Goal: Information Seeking & Learning: Check status

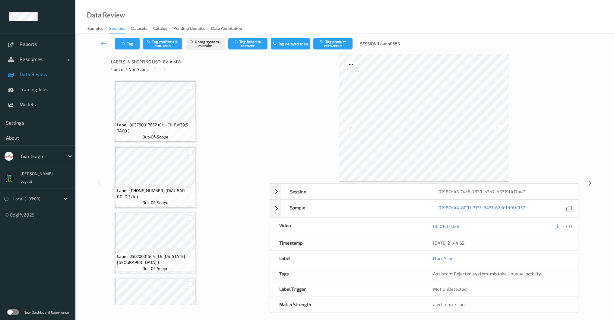
scroll to position [302, 0]
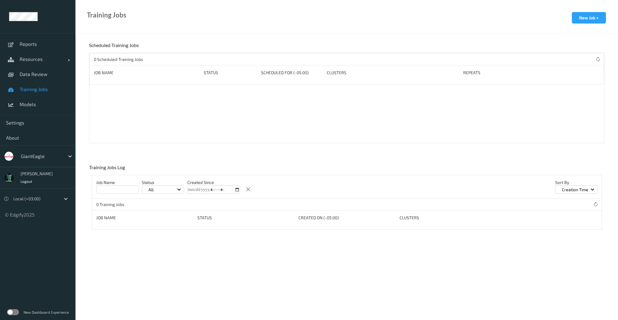
click at [46, 159] on div at bounding box center [41, 156] width 41 height 7
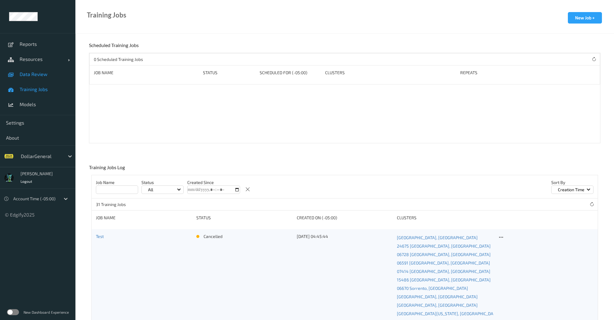
click at [36, 78] on link "Data Review" at bounding box center [37, 74] width 75 height 15
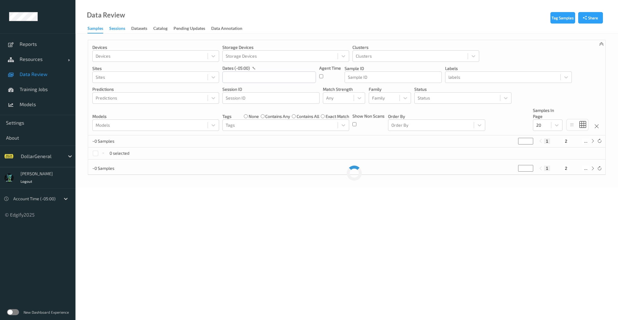
click at [116, 30] on div "Sessions" at bounding box center [117, 29] width 16 height 8
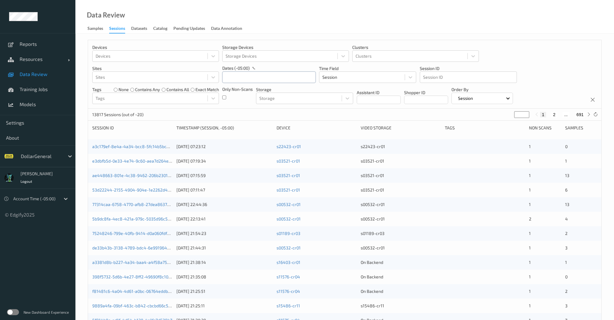
click at [238, 82] on input "text" at bounding box center [268, 76] width 93 height 11
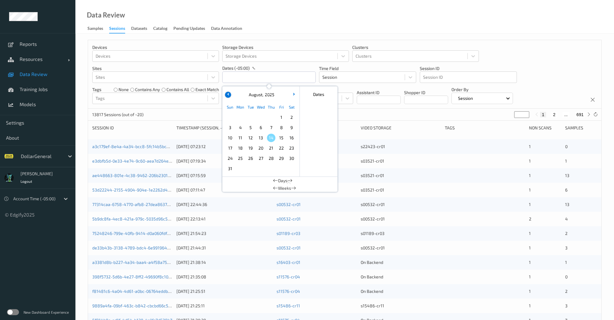
click at [227, 94] on button "button" at bounding box center [228, 95] width 6 height 6
click at [230, 158] on span "27" at bounding box center [230, 158] width 8 height 8
click at [294, 97] on button "button" at bounding box center [294, 95] width 6 height 6
click at [295, 92] on div "[DATE]" at bounding box center [260, 94] width 75 height 11
click at [293, 116] on span "2" at bounding box center [291, 117] width 8 height 8
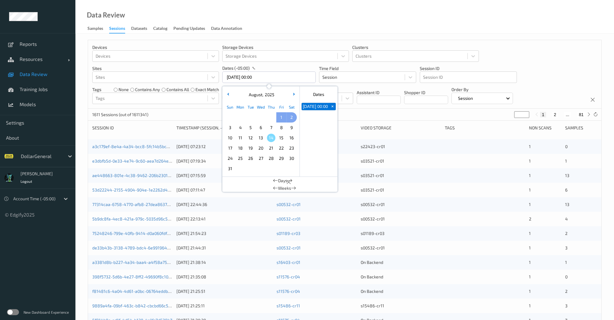
type input "[DATE] 00:00 -> [DATE] 23:59"
click at [210, 108] on div "Devices Devices Storage Devices Storage Devices Clusters Clusters Sites Sites d…" at bounding box center [344, 74] width 513 height 68
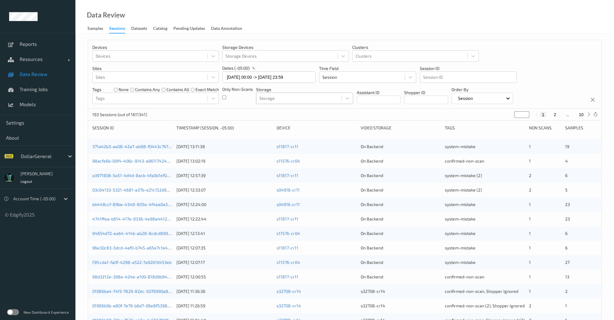
click at [333, 99] on div at bounding box center [298, 98] width 79 height 7
click at [172, 99] on div at bounding box center [150, 98] width 109 height 7
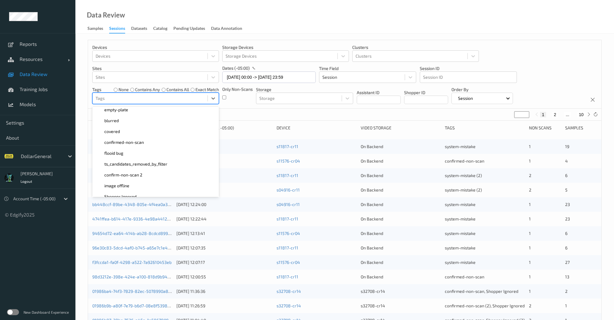
scroll to position [162, 0]
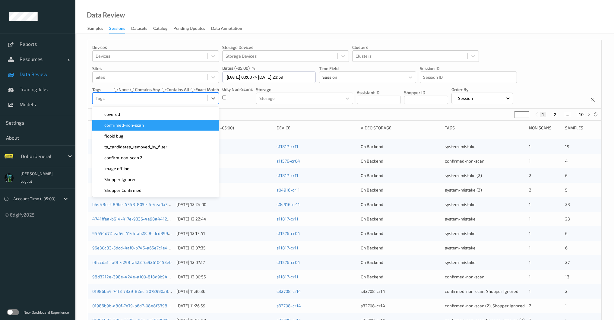
click at [151, 126] on div "confirmed-non-scan" at bounding box center [155, 125] width 119 height 6
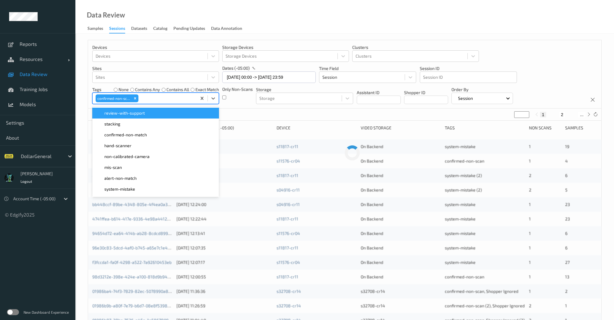
click at [85, 109] on div "Devices Devices Storage Devices Storage Devices Clusters Clusters Sites Sites d…" at bounding box center [344, 244] width 539 height 420
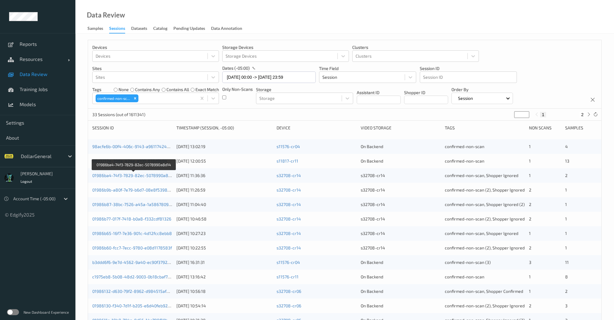
click at [269, 115] on div "33 Sessions (out of 1611341) * 1 2" at bounding box center [344, 115] width 513 height 12
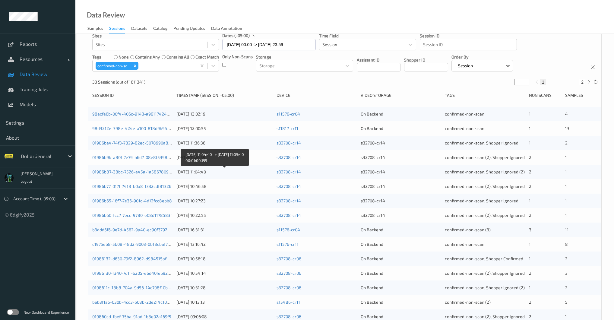
scroll to position [0, 0]
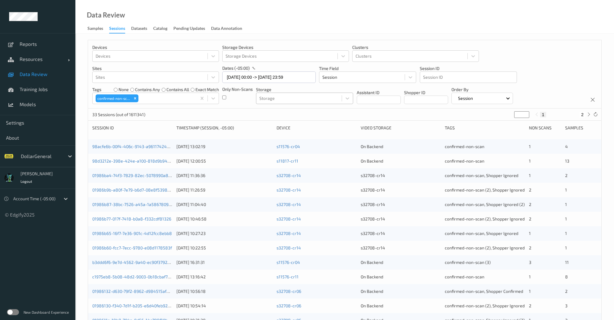
click at [291, 97] on div at bounding box center [298, 98] width 79 height 7
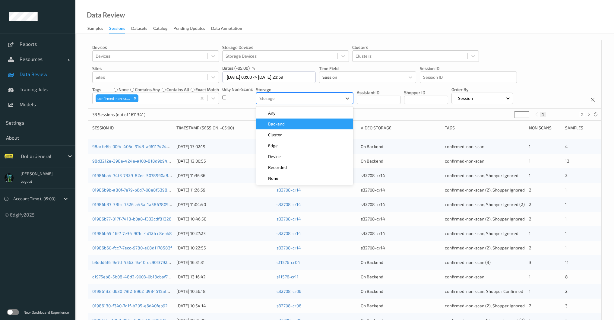
click at [281, 125] on span "Backend" at bounding box center [276, 124] width 17 height 6
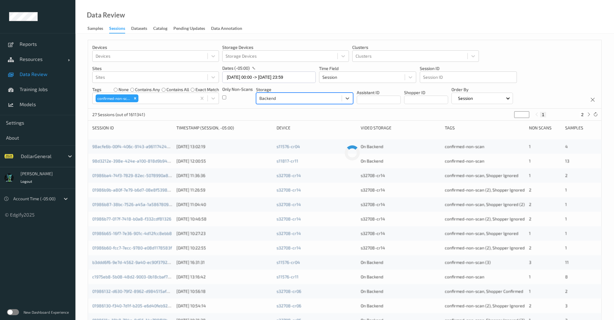
click at [247, 102] on div "Only Non-Scans" at bounding box center [237, 95] width 30 height 18
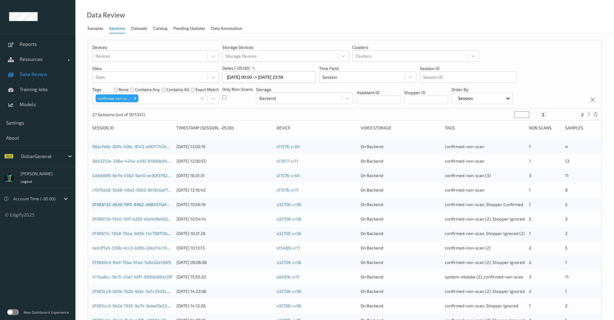
click at [167, 202] on link "01986132-d630-79f2-8962-d984515afbb3" at bounding box center [132, 204] width 81 height 5
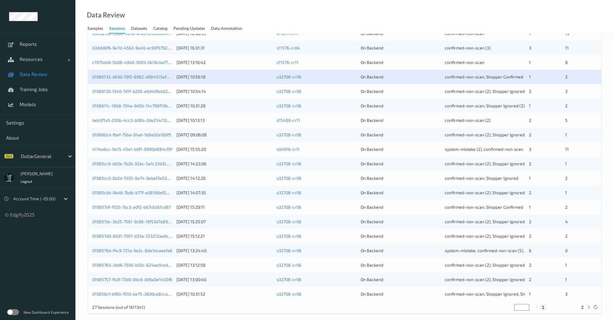
scroll to position [133, 0]
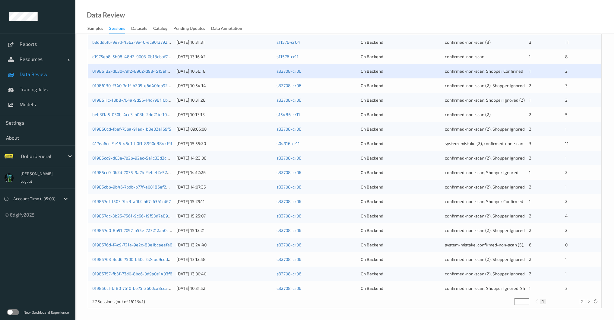
click at [584, 302] on button "2" at bounding box center [582, 301] width 6 height 5
type input "*"
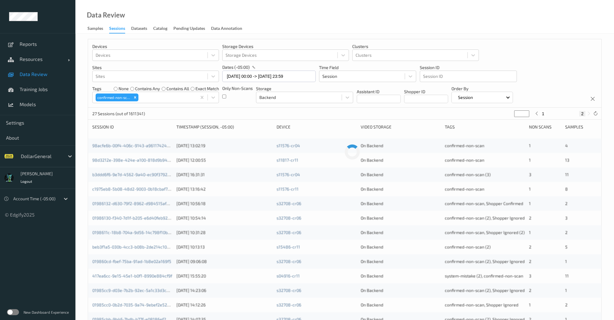
scroll to position [0, 0]
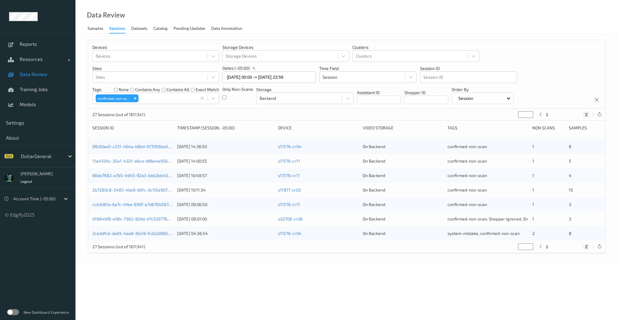
click at [190, 89] on div "none contains any contains all exact match" at bounding box center [166, 90] width 105 height 6
click at [538, 247] on icon at bounding box center [540, 246] width 5 height 5
type input "*"
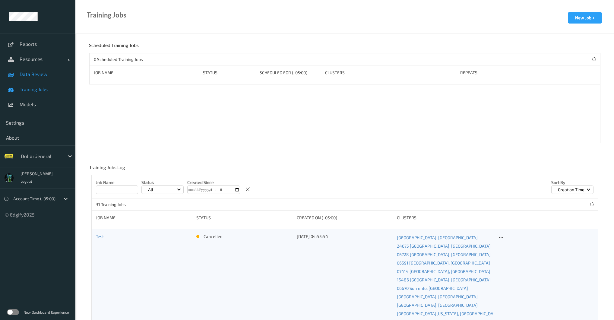
click at [40, 77] on span "Data Review" at bounding box center [45, 74] width 50 height 6
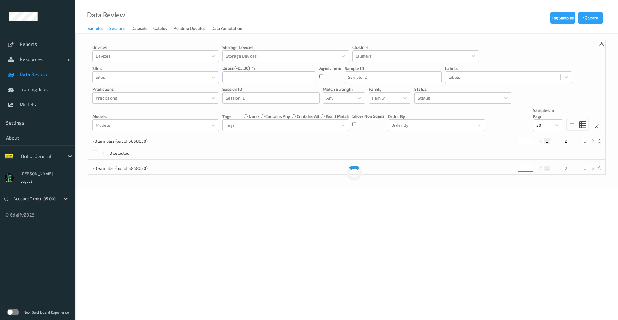
click at [123, 29] on div "Sessions" at bounding box center [117, 29] width 16 height 8
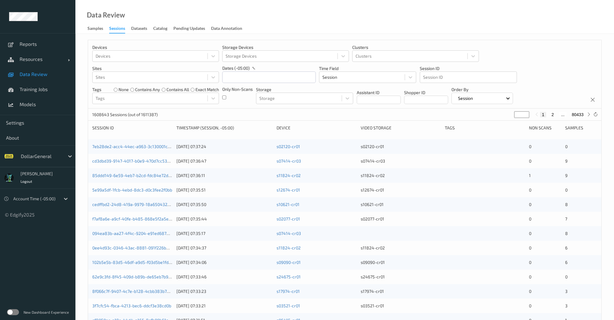
click at [226, 97] on div "Only Non-Scans" at bounding box center [237, 95] width 30 height 18
click at [241, 79] on input "text" at bounding box center [268, 76] width 93 height 11
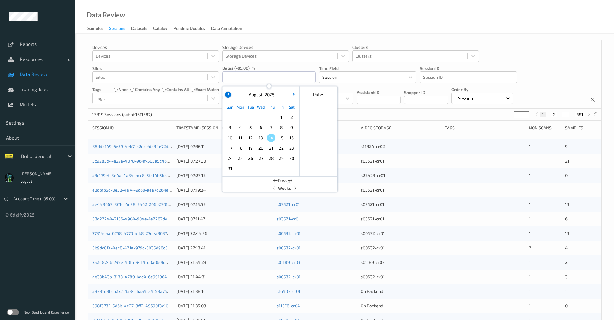
click at [229, 95] on button "button" at bounding box center [228, 95] width 6 height 6
click at [231, 156] on span "27" at bounding box center [230, 158] width 8 height 8
click at [293, 94] on icon "button" at bounding box center [293, 94] width 2 height 2
click at [290, 118] on span "2" at bounding box center [291, 117] width 8 height 8
type input "[DATE] 00:00 -> [DATE] 23:59"
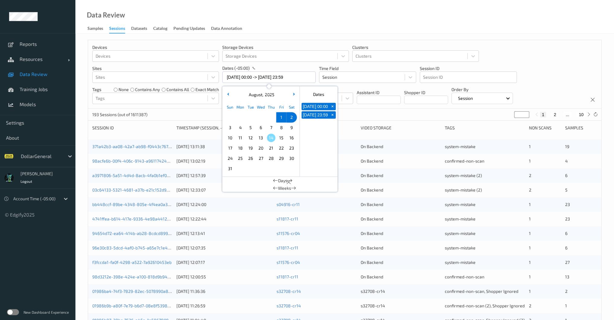
click at [219, 88] on div "Devices Devices Storage Devices Storage Devices Clusters Clusters Sites Sites d…" at bounding box center [344, 74] width 513 height 68
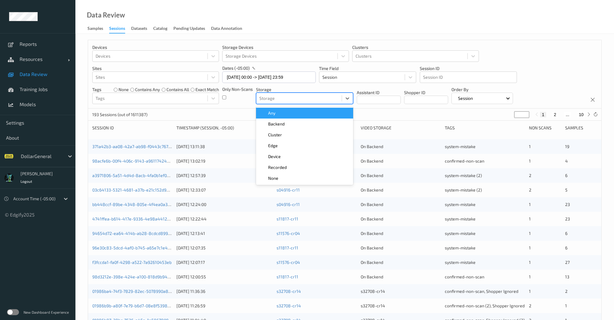
click at [300, 99] on div at bounding box center [298, 98] width 79 height 7
click at [271, 128] on div "Backend" at bounding box center [304, 124] width 97 height 11
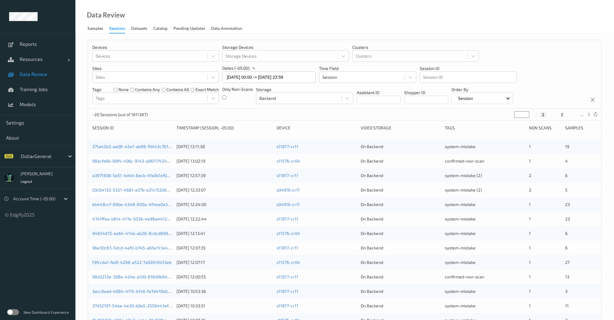
click at [247, 101] on div "Only Non-Scans" at bounding box center [237, 95] width 30 height 18
click at [584, 115] on button "9" at bounding box center [582, 114] width 6 height 5
type input "*"
click at [568, 115] on button "8" at bounding box center [570, 114] width 6 height 5
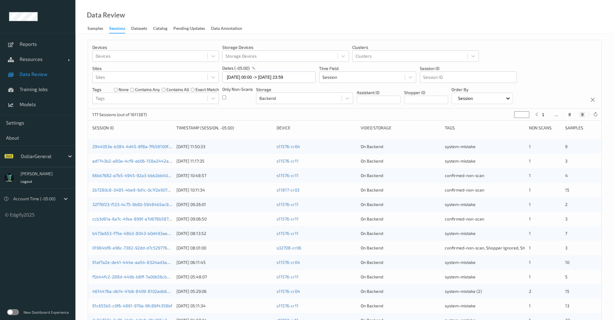
type input "*"
click at [564, 115] on button "7" at bounding box center [563, 114] width 6 height 5
type input "*"
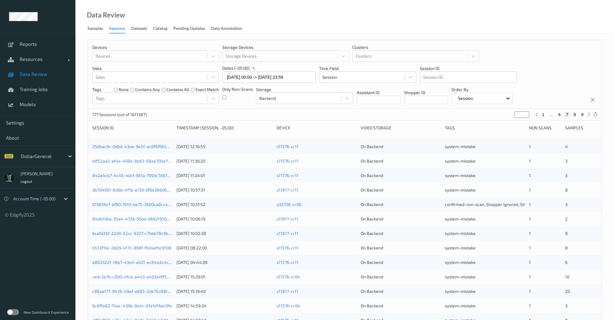
click at [562, 114] on button "6" at bounding box center [559, 114] width 6 height 5
type input "*"
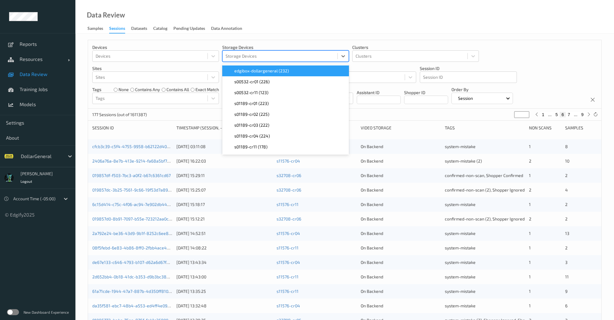
click at [255, 55] on div at bounding box center [280, 55] width 109 height 7
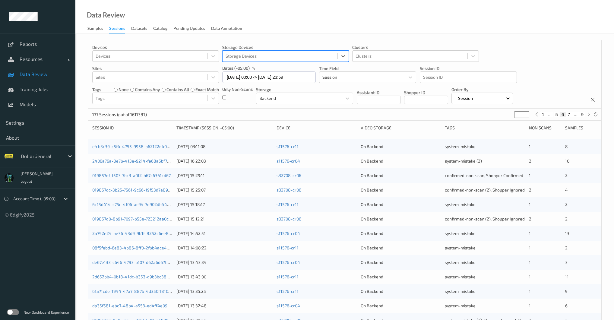
click at [255, 55] on div at bounding box center [280, 55] width 109 height 7
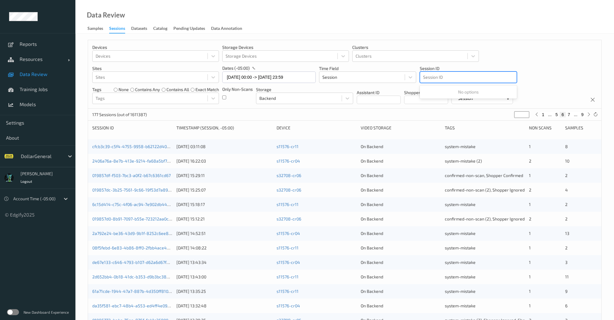
click at [453, 76] on div at bounding box center [468, 77] width 90 height 7
click at [453, 75] on div at bounding box center [468, 77] width 90 height 7
